Goal: Navigation & Orientation: Find specific page/section

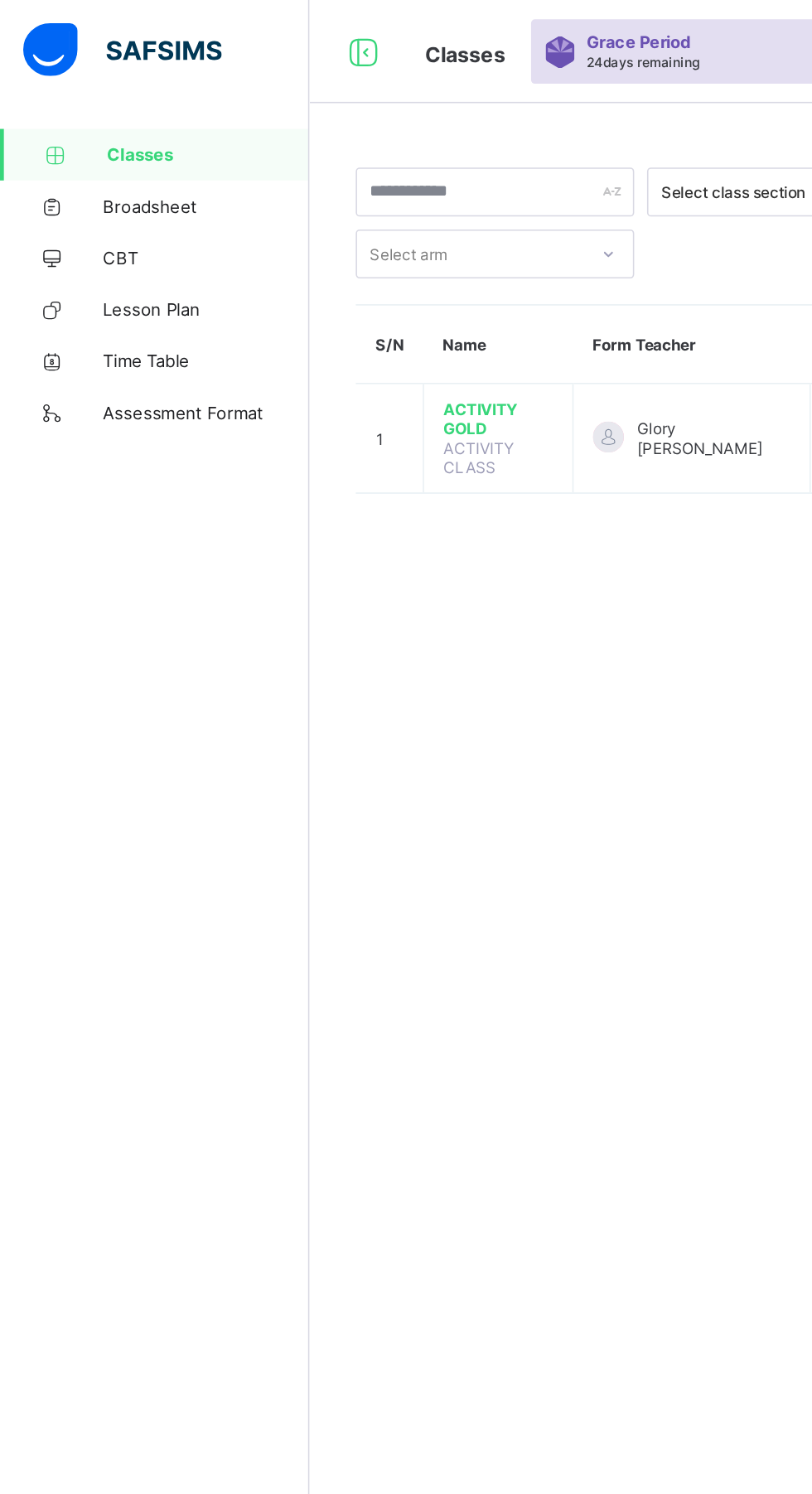
click at [91, 96] on span "Classes" at bounding box center [133, 99] width 130 height 13
click at [109, 104] on span "Classes" at bounding box center [133, 99] width 130 height 13
click at [145, 103] on span "Classes" at bounding box center [133, 99] width 130 height 13
click at [105, 103] on span "Classes" at bounding box center [133, 99] width 130 height 13
click at [91, 102] on span "Classes" at bounding box center [133, 99] width 130 height 13
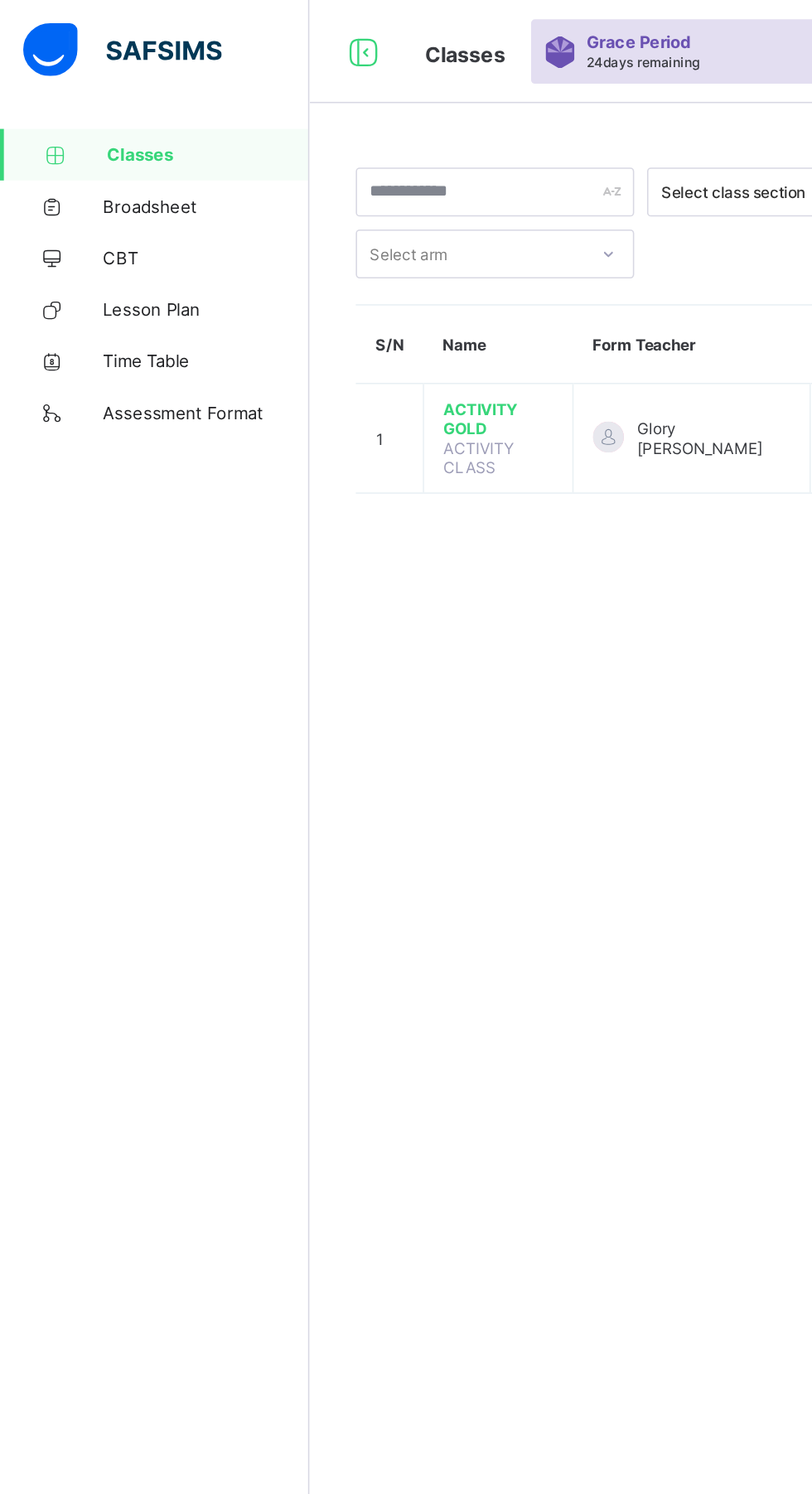
click at [142, 89] on link "Classes" at bounding box center [100, 100] width 199 height 33
click at [145, 97] on span "Classes" at bounding box center [133, 99] width 130 height 13
click at [140, 100] on span "Classes" at bounding box center [133, 99] width 130 height 13
click at [84, 105] on span "Classes" at bounding box center [133, 99] width 130 height 13
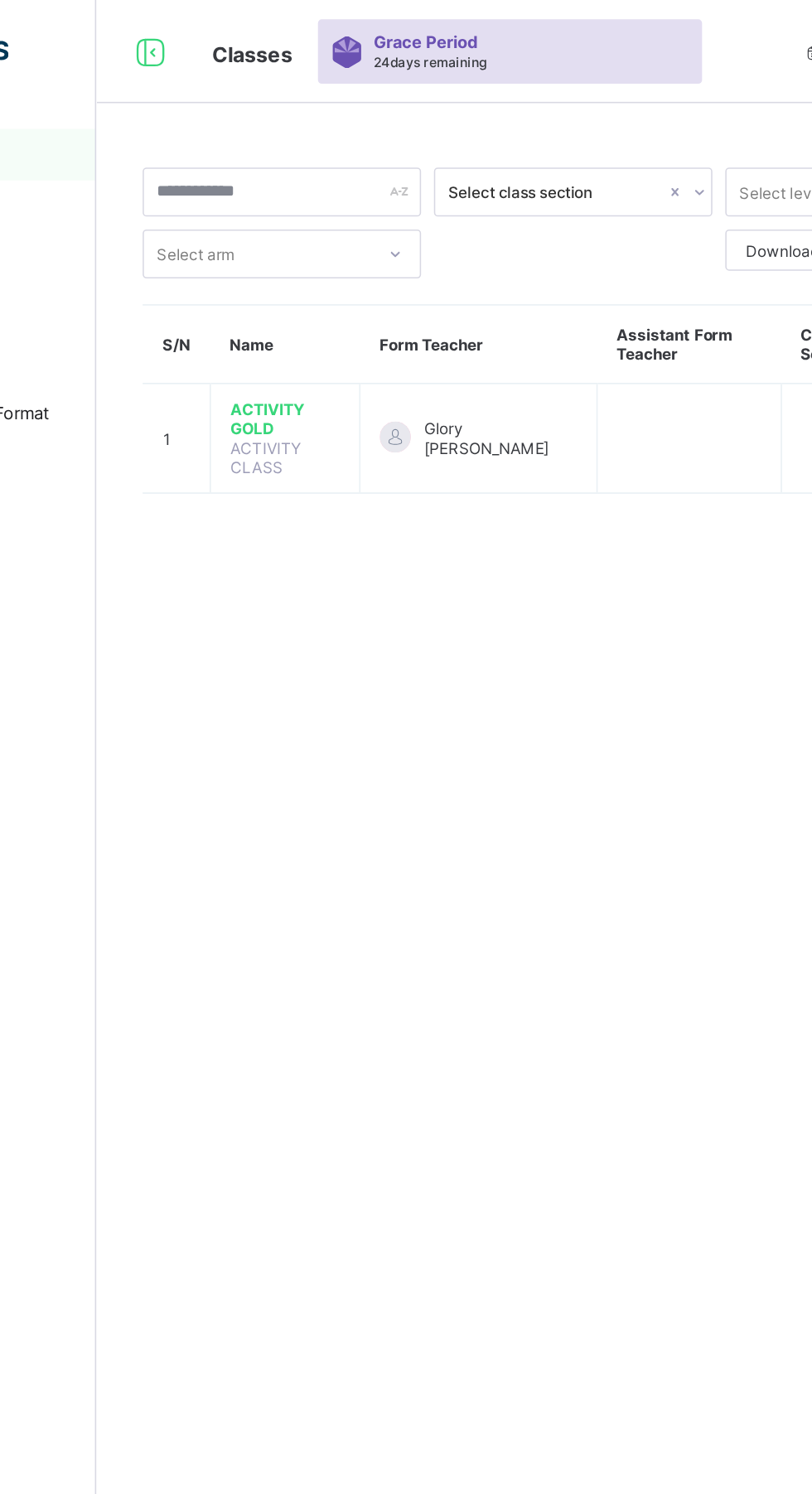
click at [300, 268] on span "ACTIVITY GOLD" at bounding box center [319, 269] width 70 height 25
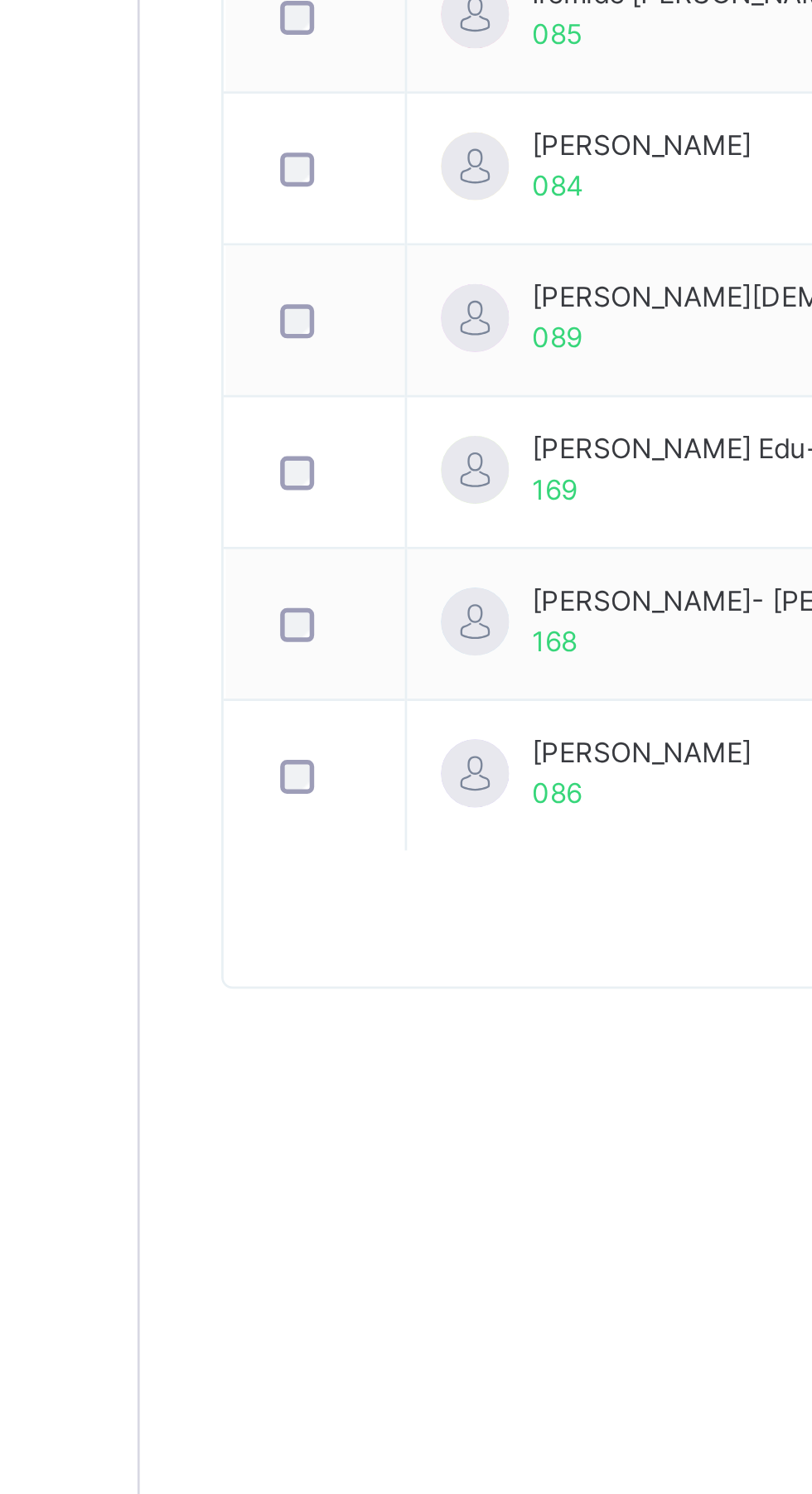
click at [162, 1266] on div "Classes Broadsheet CBT Lesson Plan Time Table Assessment Format Help" at bounding box center [100, 780] width 199 height 1427
click at [157, 1257] on div "Classes Broadsheet CBT Lesson Plan Time Table Assessment Format Help" at bounding box center [100, 780] width 199 height 1427
